Goal: Information Seeking & Learning: Learn about a topic

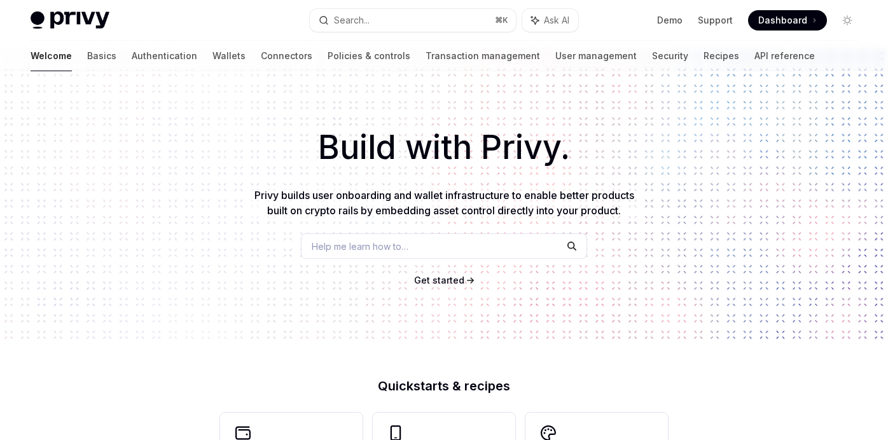
scroll to position [24, 0]
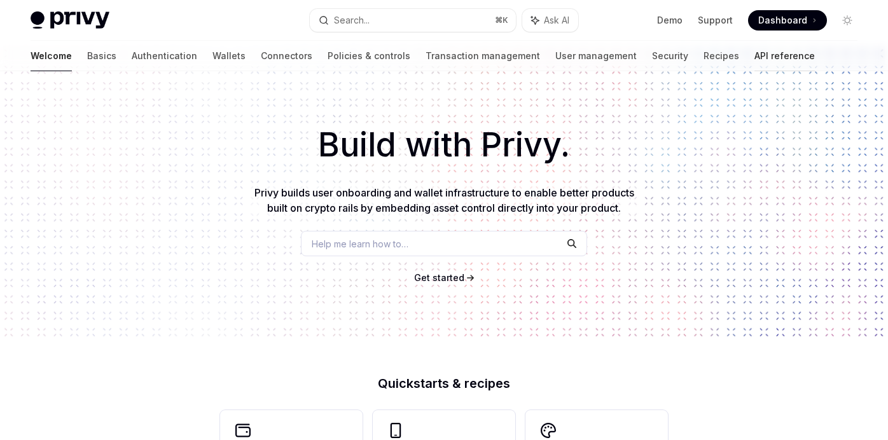
click at [754, 55] on link "API reference" at bounding box center [784, 56] width 60 height 31
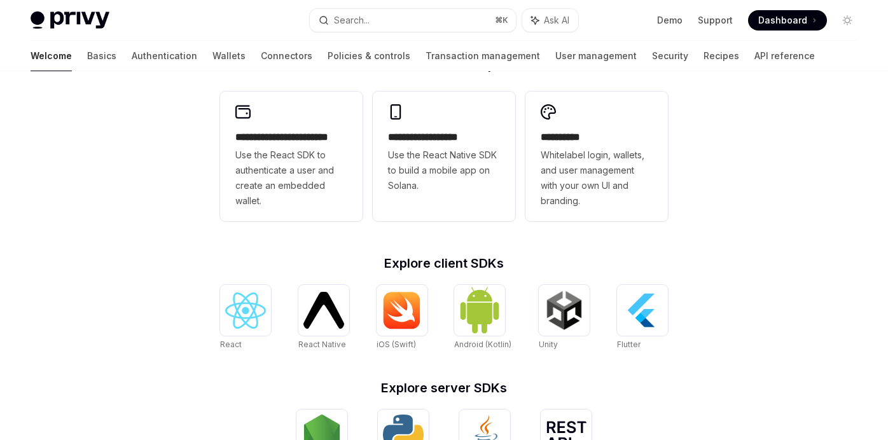
scroll to position [303, 0]
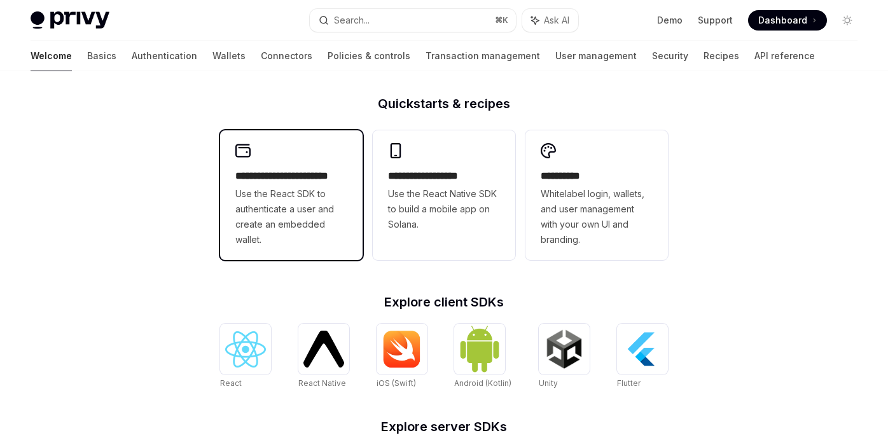
click at [341, 151] on div "**********" at bounding box center [291, 195] width 142 height 130
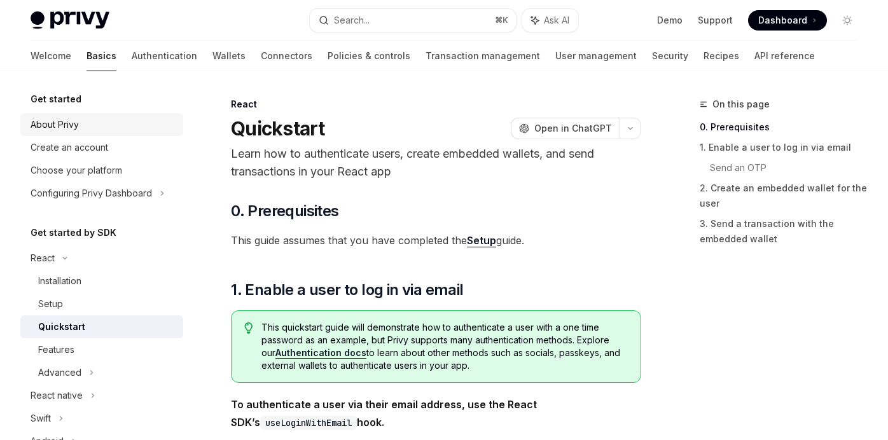
click at [120, 127] on div "About Privy" at bounding box center [103, 124] width 145 height 15
type textarea "*"
